Goal: Task Accomplishment & Management: Complete application form

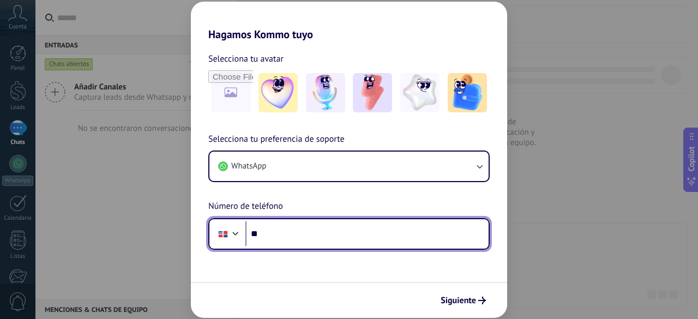
click at [302, 232] on input "**" at bounding box center [366, 233] width 243 height 25
type input "**********"
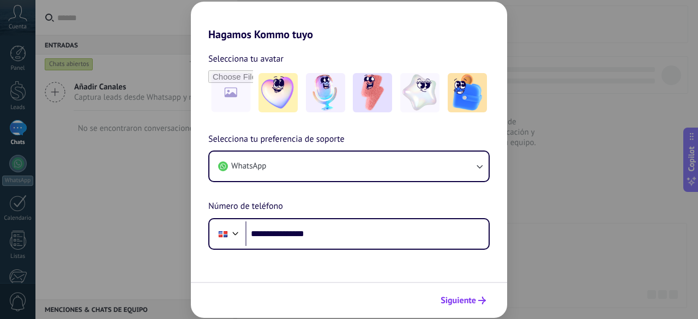
click at [453, 302] on span "Siguiente" at bounding box center [457, 300] width 35 height 8
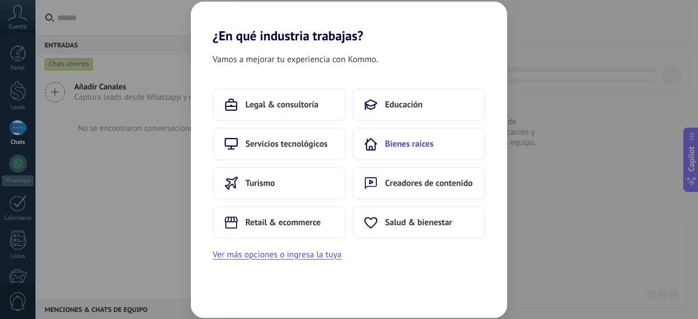
click at [411, 144] on span "Bienes raíces" at bounding box center [409, 143] width 48 height 11
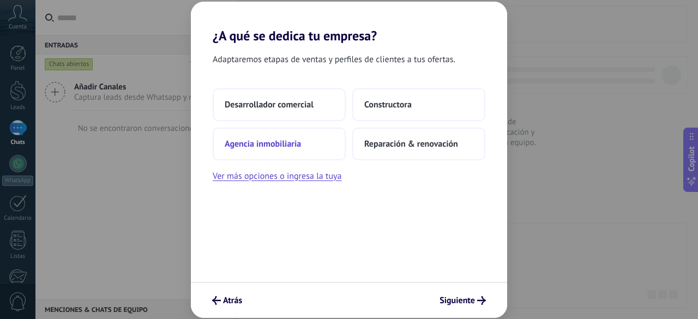
click at [296, 142] on span "Agencia inmobiliaria" at bounding box center [263, 143] width 76 height 11
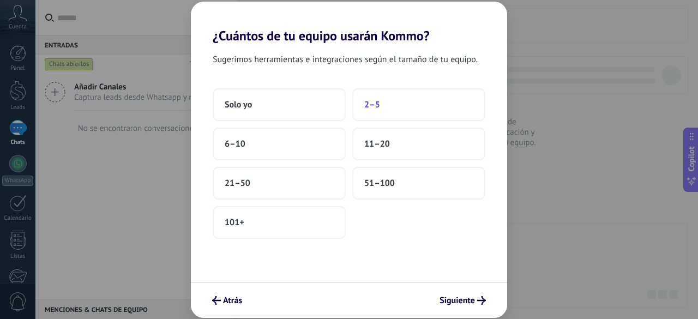
click at [372, 106] on span "2–5" at bounding box center [372, 104] width 16 height 11
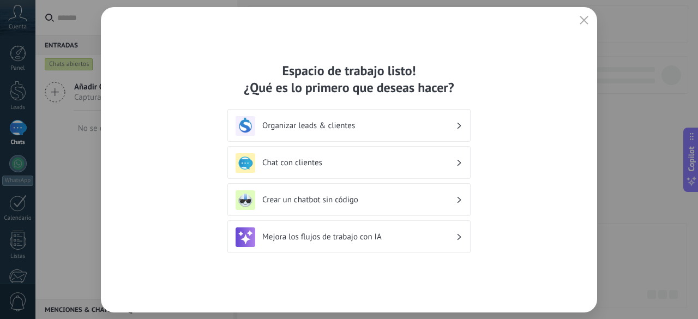
click at [368, 128] on h3 "Organizar leads & clientes" at bounding box center [358, 125] width 193 height 10
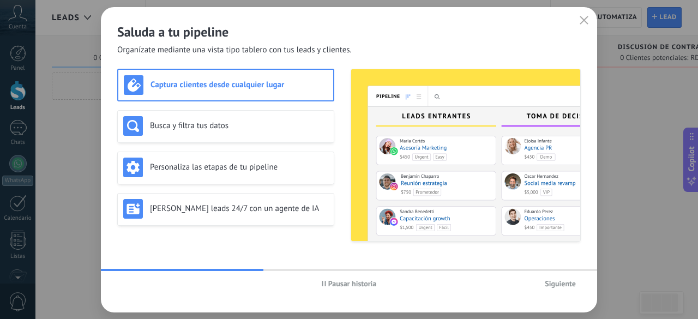
click at [287, 82] on h3 "Captura clientes desde cualquier lugar" at bounding box center [238, 85] width 177 height 10
click at [561, 289] on button "Siguiente" at bounding box center [559, 283] width 41 height 16
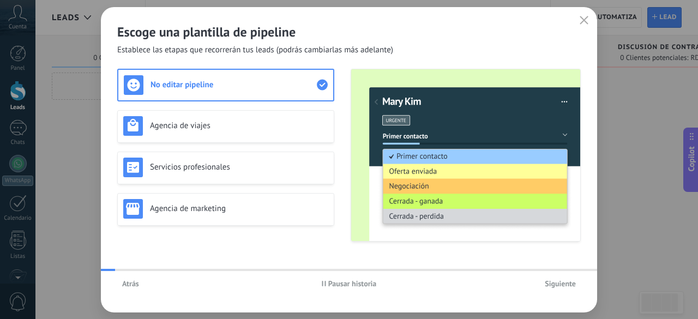
click at [561, 289] on button "Siguiente" at bounding box center [559, 283] width 41 height 16
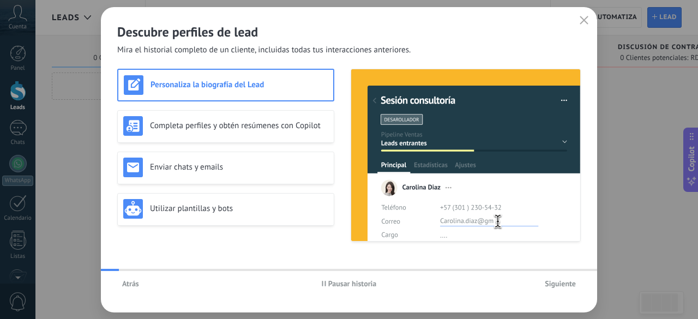
click at [561, 289] on button "Siguiente" at bounding box center [559, 283] width 41 height 16
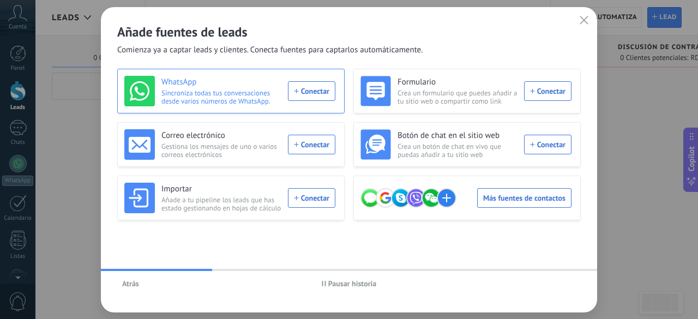
click at [323, 91] on div "WhatsApp Sincroniza todas tus conversaciones desde varios números de WhatsApp. …" at bounding box center [229, 91] width 211 height 31
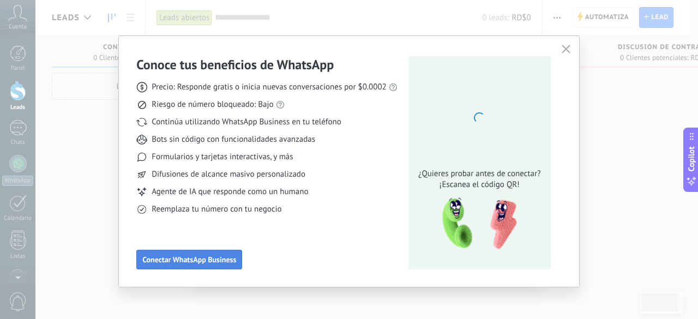
click at [218, 259] on span "Conectar WhatsApp Business" at bounding box center [189, 260] width 94 height 8
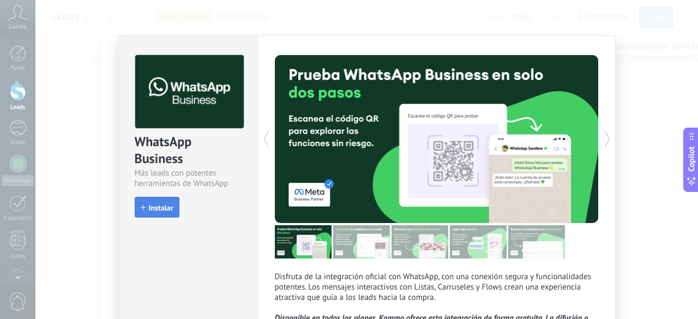
click at [143, 202] on button "Instalar" at bounding box center [157, 207] width 45 height 21
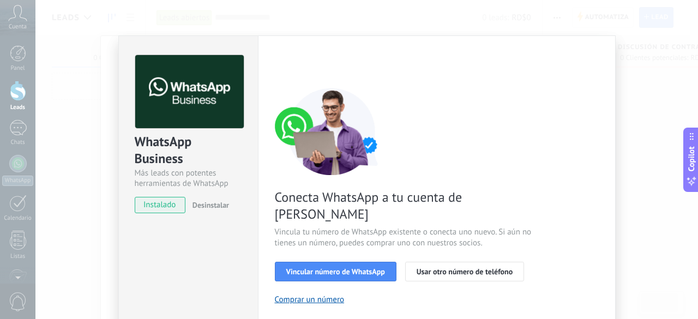
click at [167, 209] on span "instalado" at bounding box center [160, 205] width 50 height 16
click at [92, 80] on div "WhatsApp Business Más leads con potentes herramientas de WhatsApp instalado Des…" at bounding box center [366, 159] width 662 height 319
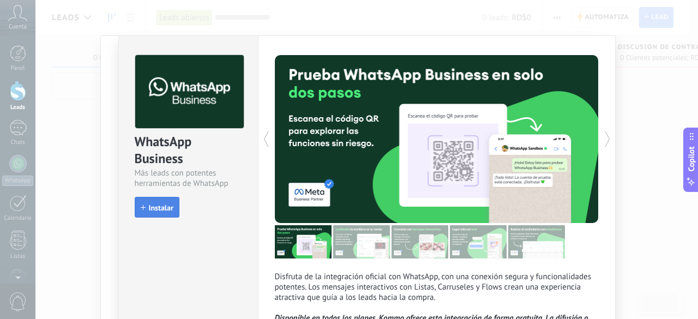
click at [166, 209] on span "Instalar" at bounding box center [161, 208] width 25 height 8
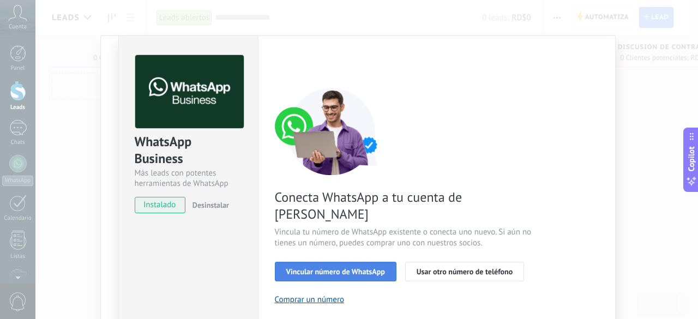
click at [369, 268] on span "Vincular número de WhatsApp" at bounding box center [335, 272] width 99 height 8
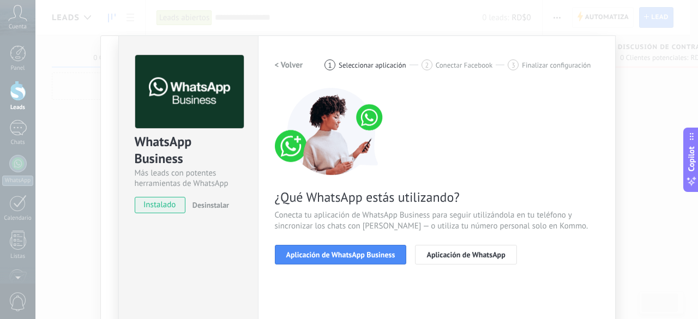
click at [23, 20] on div "Conoce tus beneficios de WhatsApp Precio: Responde gratis o inicia nuevas conve…" at bounding box center [349, 159] width 698 height 319
click at [52, 99] on div "WhatsApp Business Más leads con potentes herramientas de WhatsApp instalado Des…" at bounding box center [366, 159] width 662 height 319
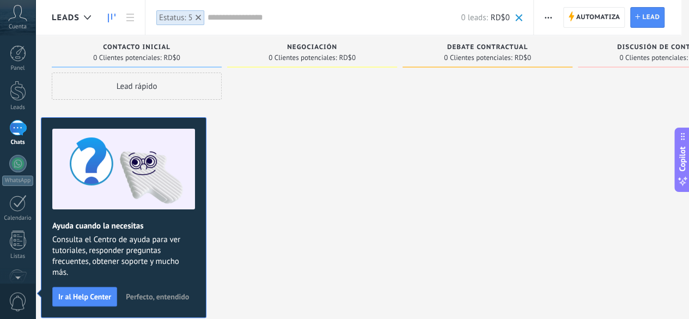
click at [325, 136] on div at bounding box center [312, 160] width 170 height 177
click at [23, 17] on icon at bounding box center [17, 13] width 19 height 16
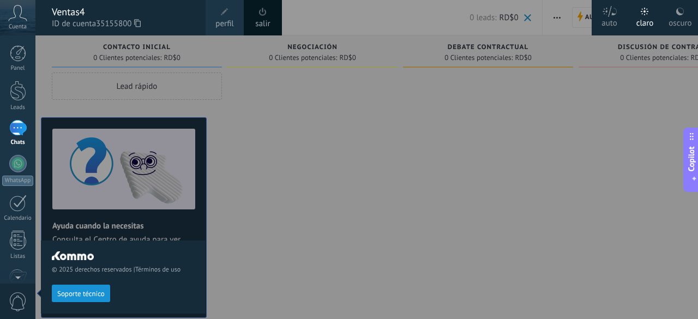
click at [98, 283] on div "© 2025 derechos reservados | Términos de uso Soporte técnico" at bounding box center [123, 276] width 165 height 72
click at [518, 226] on div at bounding box center [384, 159] width 698 height 319
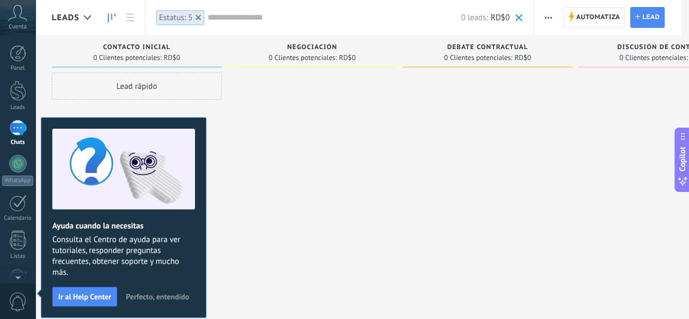
click at [138, 298] on span "Perfecto, entendido" at bounding box center [157, 297] width 63 height 8
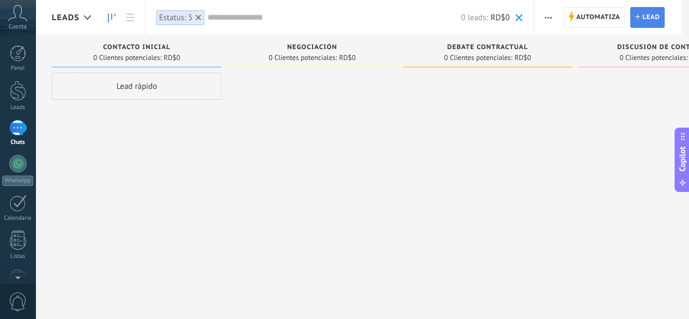
click at [646, 15] on span "Lead" at bounding box center [650, 18] width 17 height 20
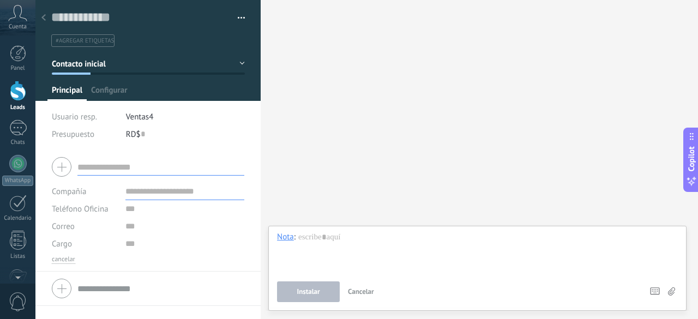
click at [153, 167] on input "text" at bounding box center [160, 166] width 167 height 17
click at [311, 175] on div "Buscar Carga más Participantes: 0 Agregar usuario Bots: 0" at bounding box center [478, 159] width 437 height 319
click at [97, 167] on input "text" at bounding box center [160, 166] width 167 height 17
type input "**********"
click at [159, 186] on input "text" at bounding box center [184, 191] width 119 height 17
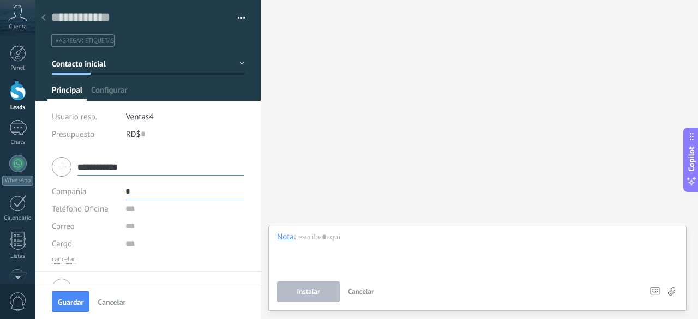
type input "*"
click at [140, 208] on input "text" at bounding box center [184, 208] width 119 height 17
type input "*"
click at [260, 165] on div at bounding box center [260, 159] width 0 height 319
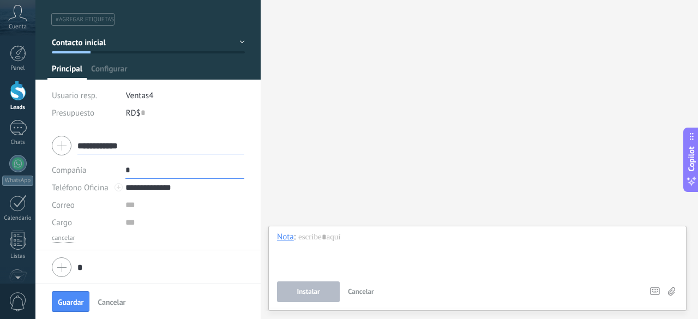
type input "**********"
click at [65, 270] on div "*" at bounding box center [148, 266] width 192 height 27
click at [357, 242] on div at bounding box center [477, 252] width 401 height 41
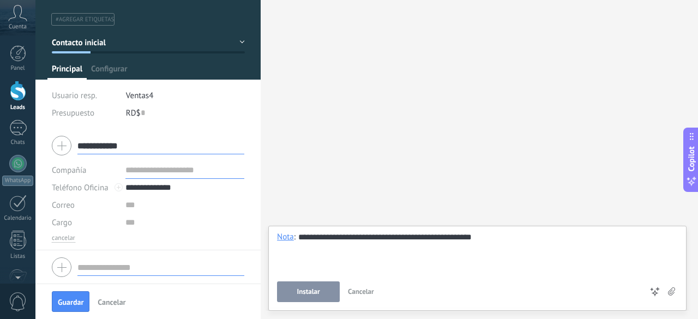
click at [314, 290] on span "Instalar" at bounding box center [308, 292] width 23 height 8
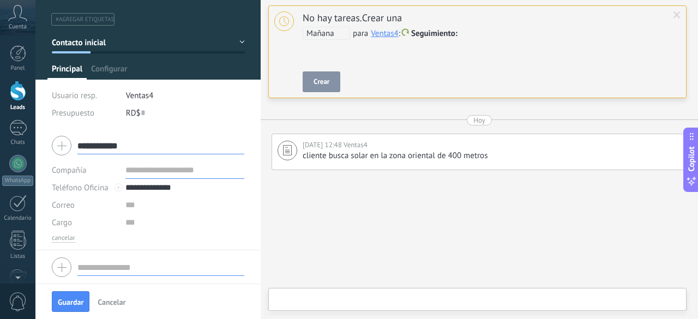
scroll to position [39, 0]
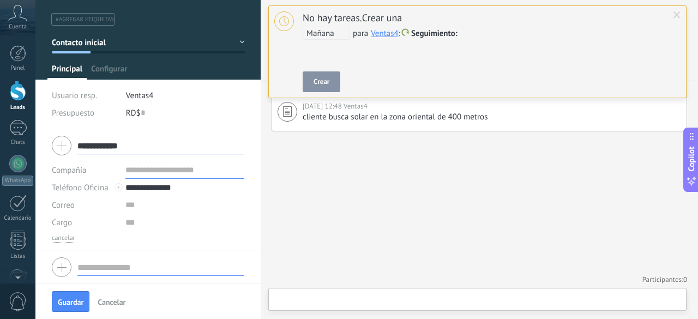
click at [319, 76] on button "Crear" at bounding box center [321, 81] width 38 height 21
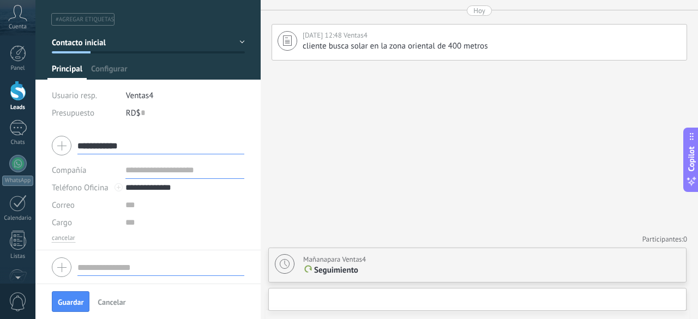
scroll to position [0, 0]
click at [73, 301] on span "Guardar" at bounding box center [71, 302] width 26 height 8
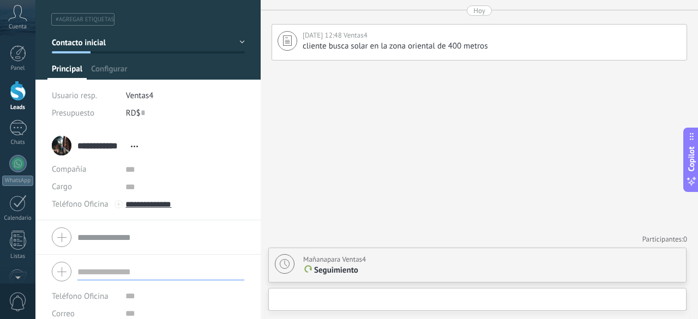
scroll to position [11, 0]
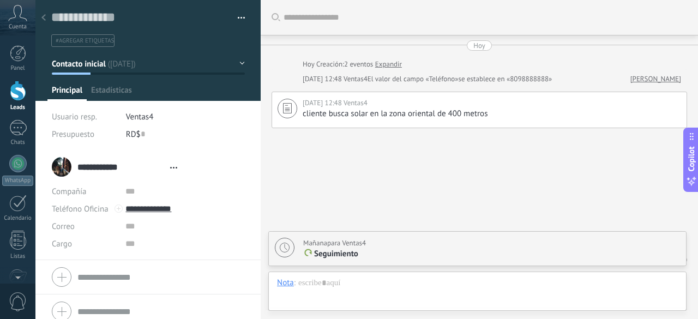
type textarea "**********"
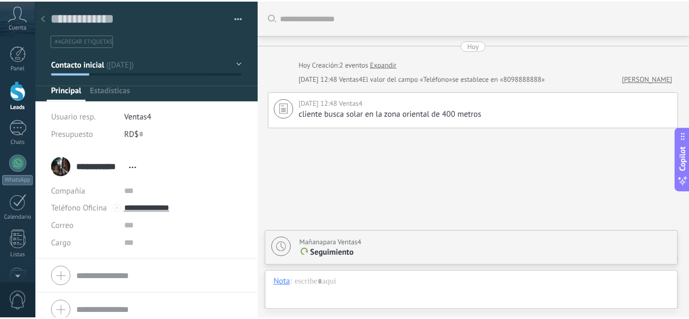
scroll to position [36, 0]
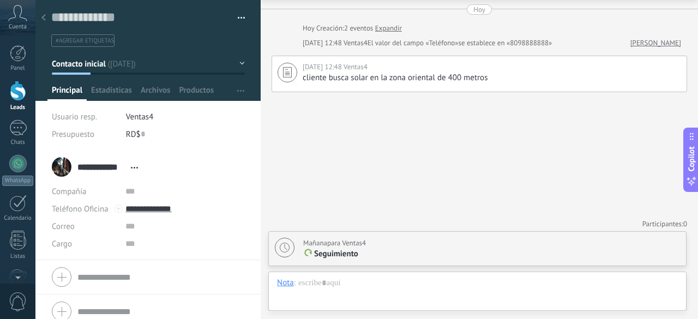
click at [20, 88] on div at bounding box center [18, 91] width 16 height 20
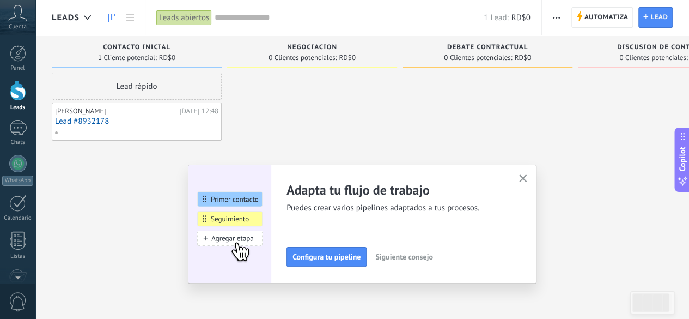
click at [521, 177] on button "button" at bounding box center [524, 179] width 14 height 15
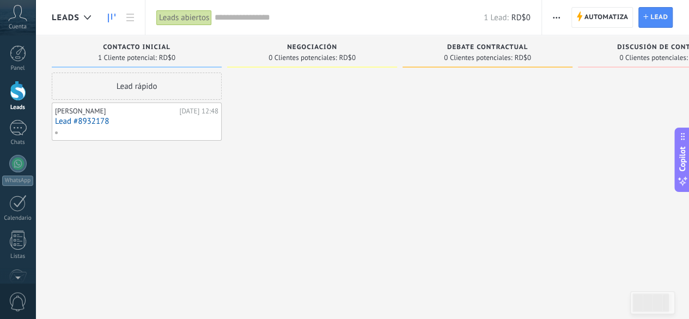
click at [17, 12] on icon at bounding box center [17, 13] width 19 height 16
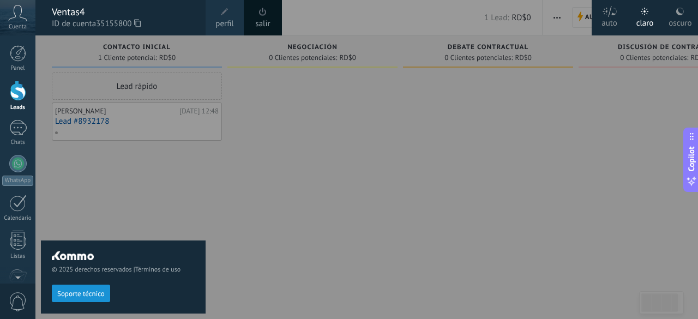
click at [19, 41] on div "Panel Leads Chats WhatsApp Clientes" at bounding box center [35, 159] width 71 height 248
click at [20, 47] on div at bounding box center [18, 53] width 16 height 16
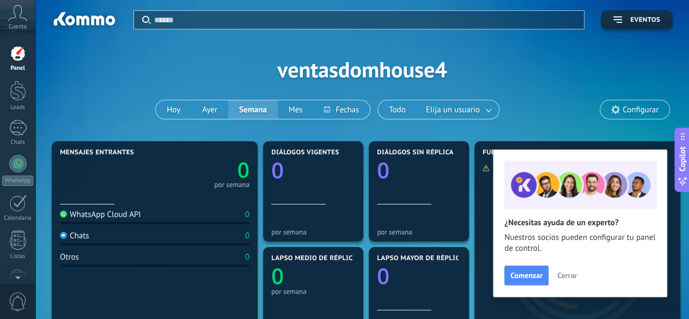
click at [557, 274] on span "Cerrar" at bounding box center [567, 275] width 20 height 8
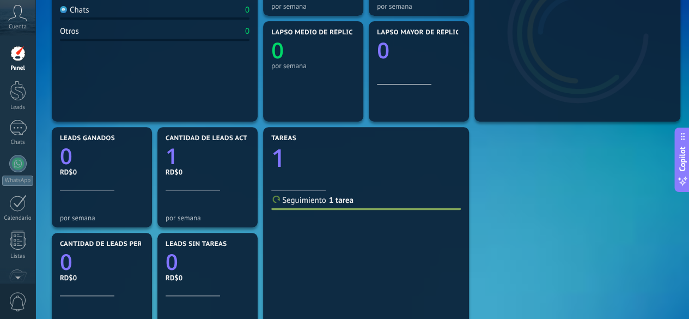
scroll to position [229, 0]
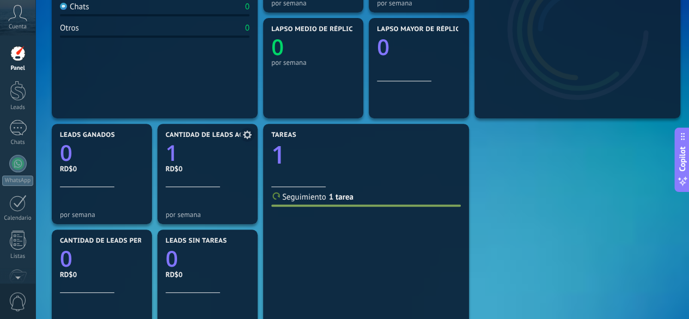
click at [178, 156] on icon "1" at bounding box center [208, 150] width 84 height 22
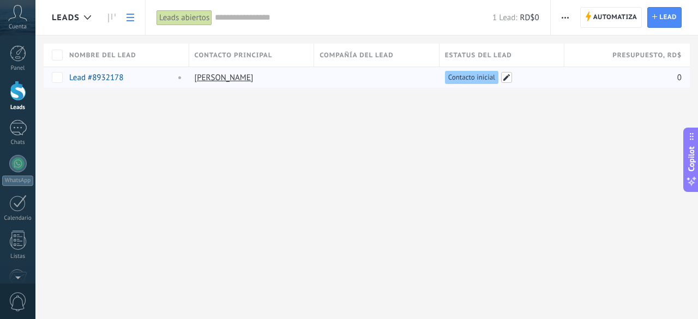
click at [511, 79] on span at bounding box center [506, 77] width 11 height 11
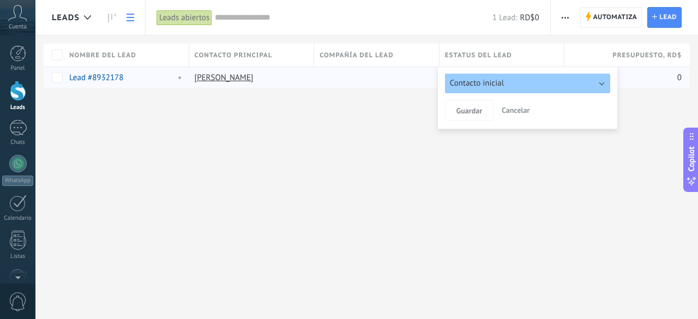
click at [522, 84] on button "Contacto inicial" at bounding box center [527, 84] width 165 height 20
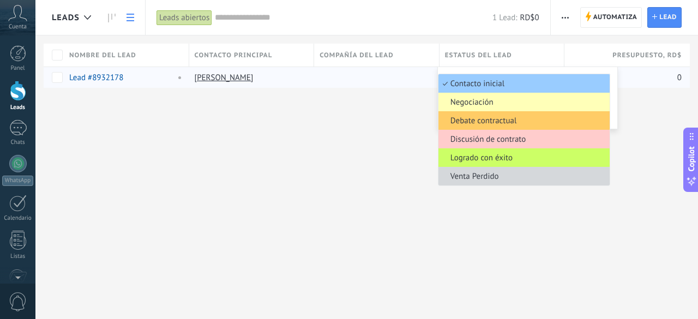
click at [517, 101] on span "Negociación" at bounding box center [522, 102] width 168 height 10
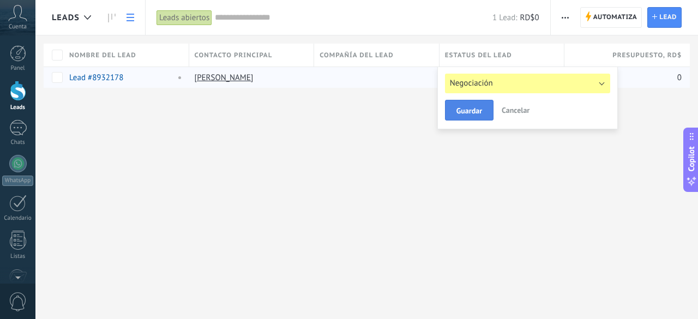
click at [464, 109] on span "Guardar" at bounding box center [469, 111] width 26 height 8
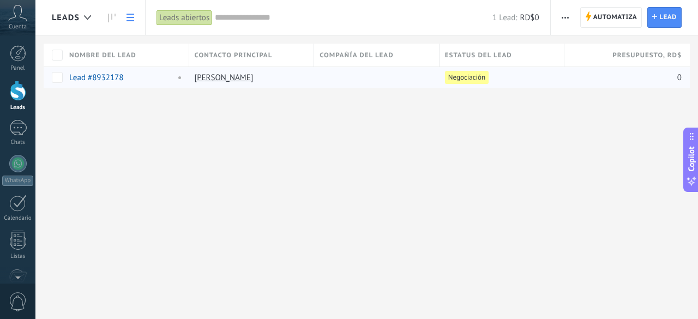
click at [492, 195] on div "Leads Automatiza Nueva difusión Editar embudo Imprimir Ajustes de la lista Impo…" at bounding box center [366, 159] width 662 height 319
click at [663, 75] on div "0" at bounding box center [622, 77] width 117 height 21
click at [672, 77] on span at bounding box center [668, 77] width 11 height 11
type input "*******"
click at [656, 149] on div "Leads Automatiza Nueva difusión Editar embudo Imprimir Ajustes de la lista Impo…" at bounding box center [366, 159] width 662 height 319
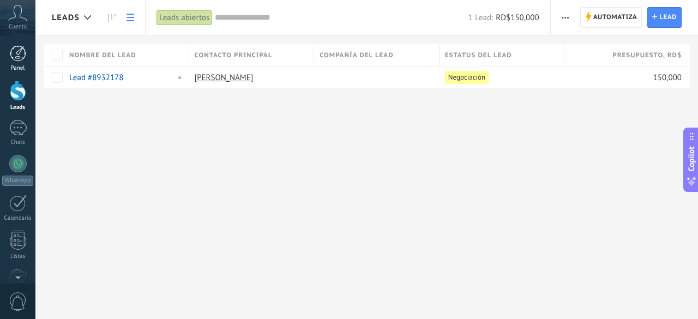
click at [22, 60] on div at bounding box center [18, 53] width 16 height 16
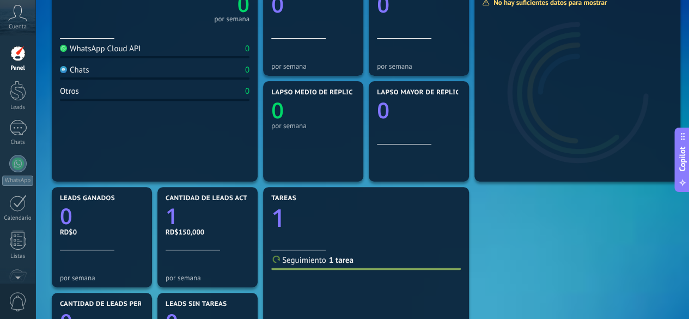
scroll to position [167, 0]
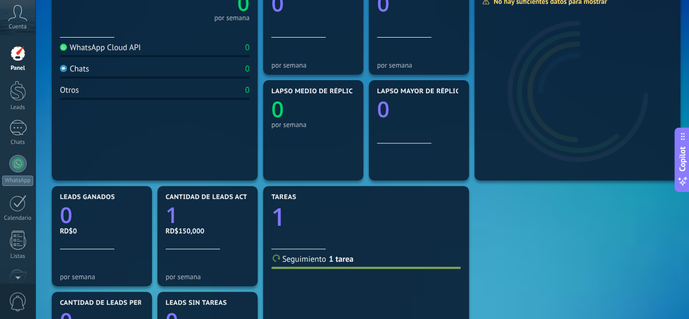
click at [190, 46] on div "WhatsApp Cloud API 0" at bounding box center [155, 50] width 190 height 15
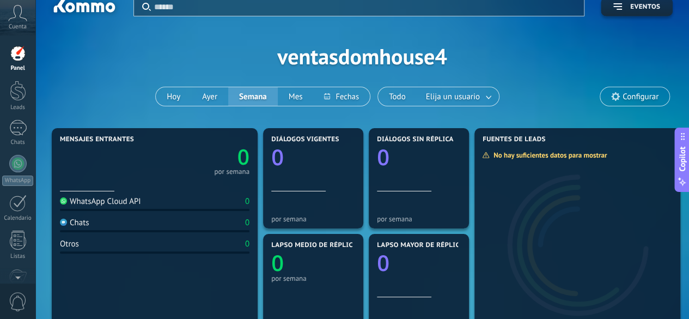
scroll to position [10, 0]
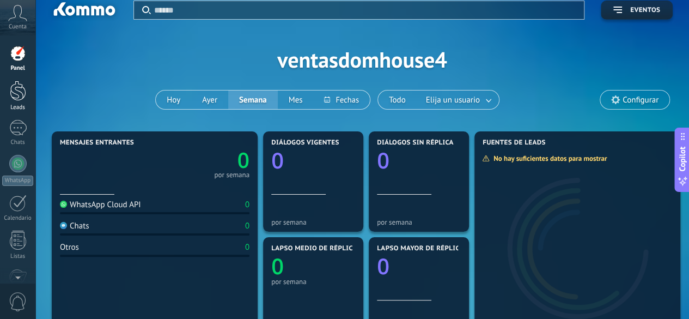
click at [10, 92] on div at bounding box center [18, 91] width 16 height 20
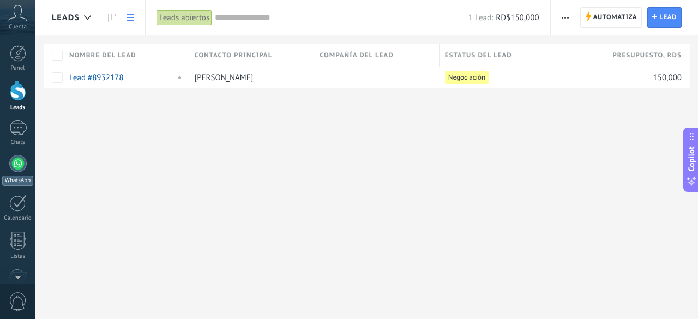
click at [16, 163] on div at bounding box center [17, 163] width 17 height 17
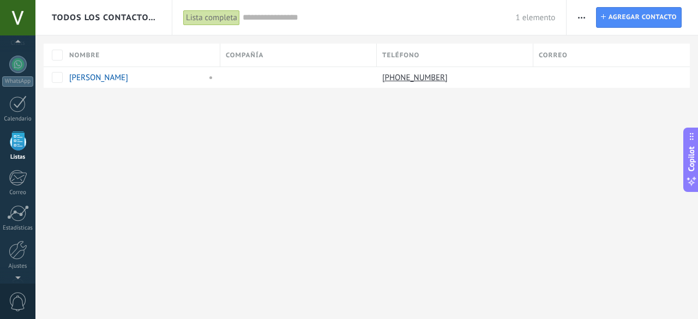
scroll to position [134, 0]
click at [17, 276] on div at bounding box center [17, 275] width 35 height 16
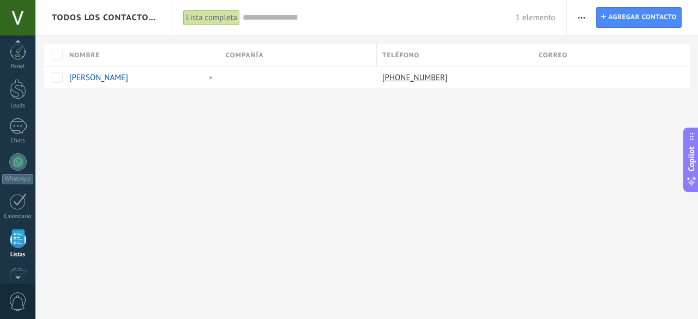
scroll to position [67, 0]
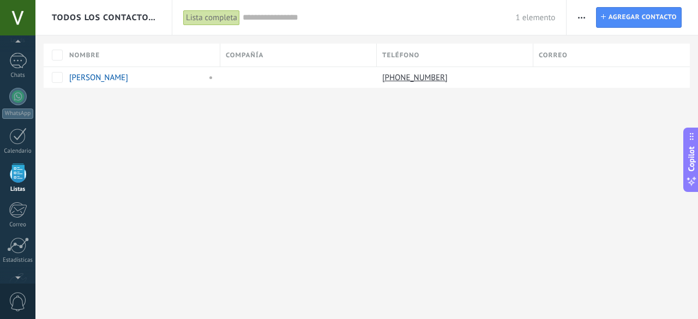
click at [19, 296] on span "0" at bounding box center [18, 301] width 19 height 19
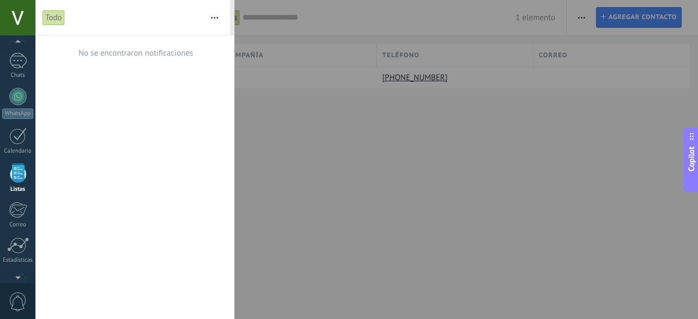
click at [19, 296] on span "0" at bounding box center [18, 301] width 19 height 19
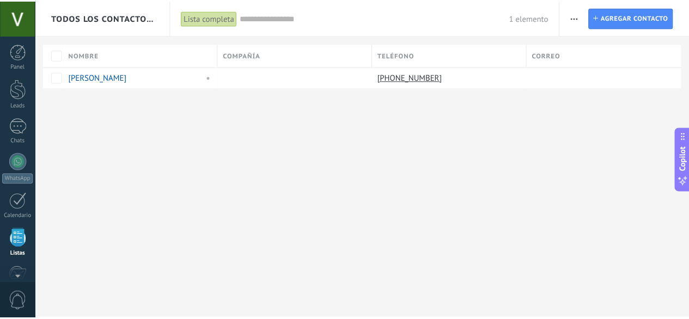
scroll to position [0, 0]
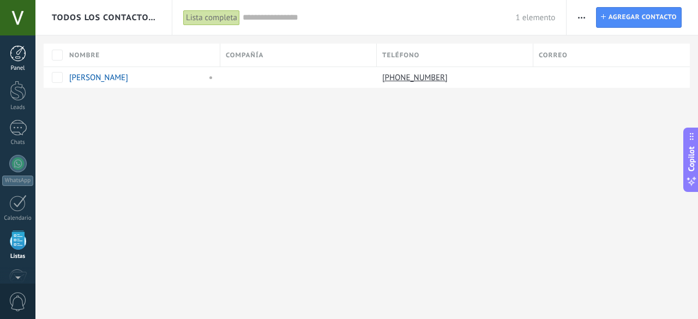
click at [21, 45] on div at bounding box center [18, 53] width 16 height 16
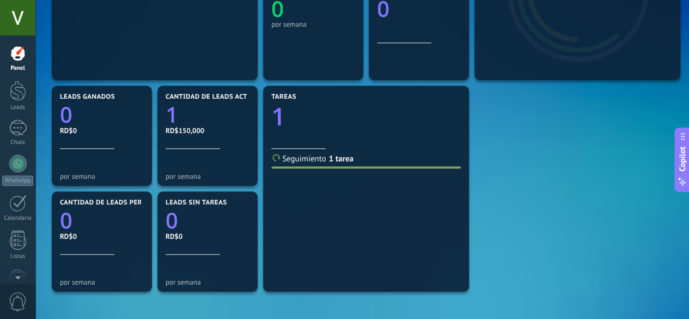
scroll to position [263, 0]
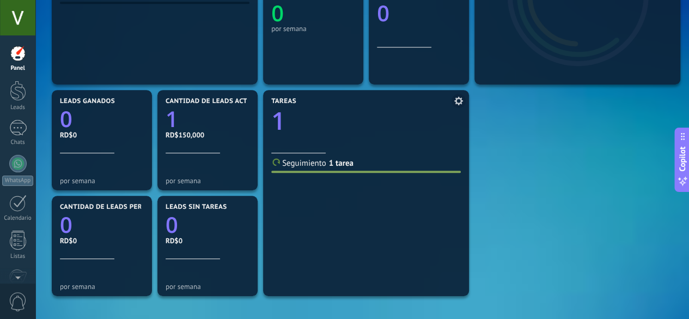
click at [343, 163] on link "1 tarea" at bounding box center [341, 163] width 25 height 10
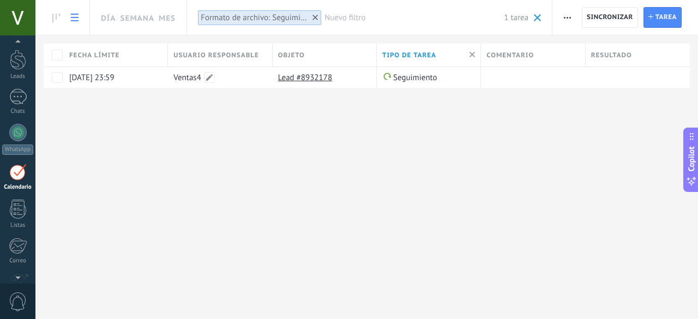
click at [12, 283] on div "0" at bounding box center [17, 301] width 35 height 36
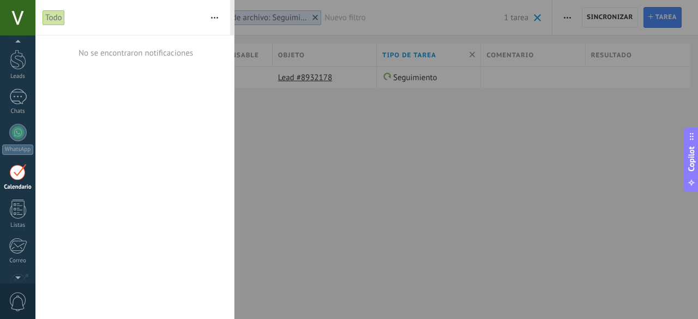
click at [440, 164] on div at bounding box center [349, 159] width 698 height 319
